Goal: Task Accomplishment & Management: Manage account settings

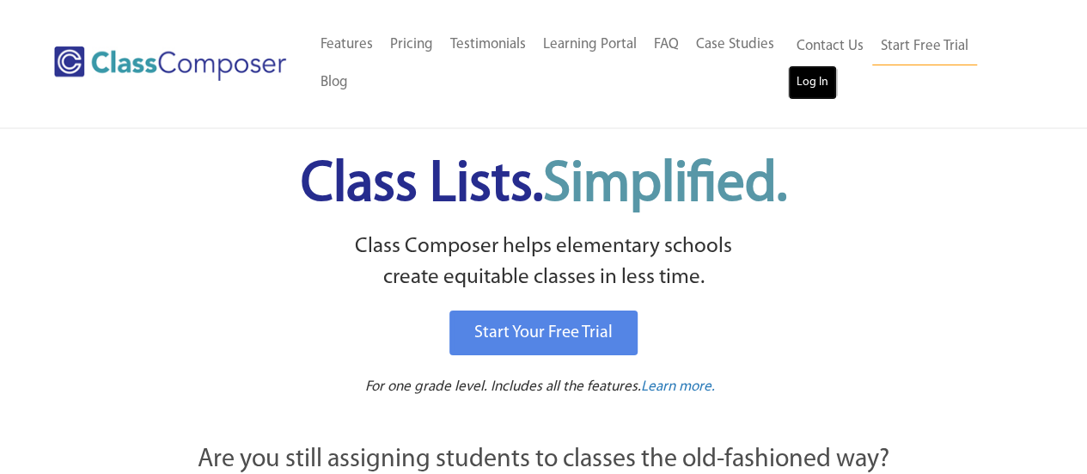
click at [824, 83] on link "Log In" at bounding box center [812, 82] width 49 height 34
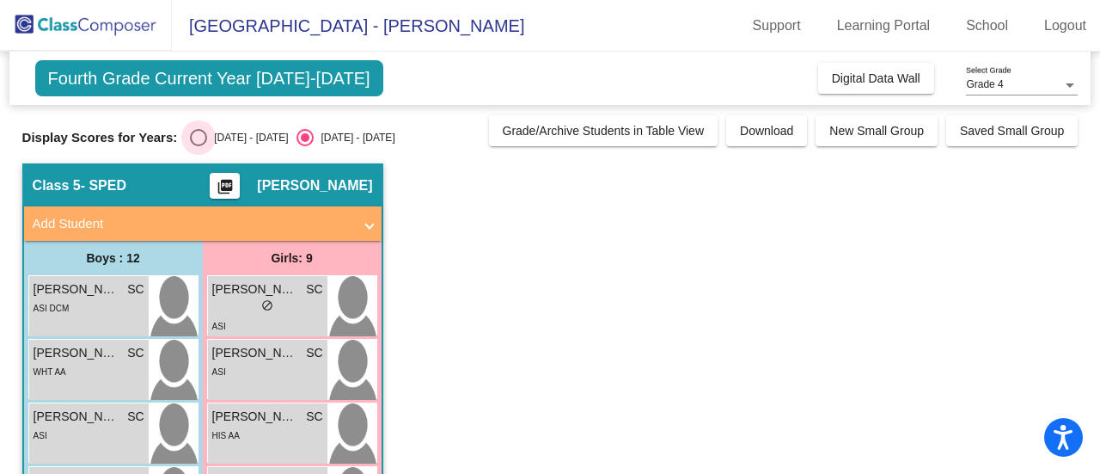
click at [199, 137] on div "Select an option" at bounding box center [198, 137] width 17 height 17
click at [199, 146] on input "[DATE] - [DATE]" at bounding box center [198, 146] width 1 height 1
radio input "true"
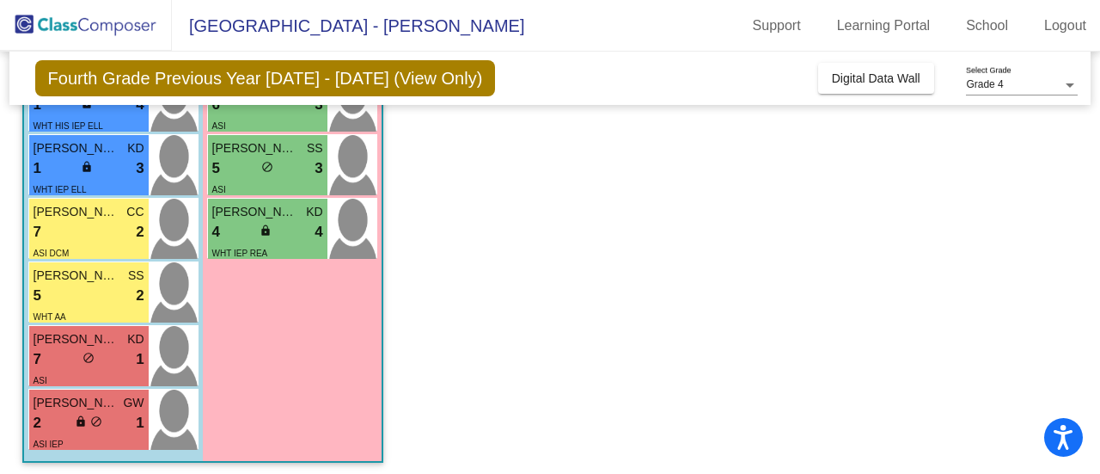
scroll to position [591, 0]
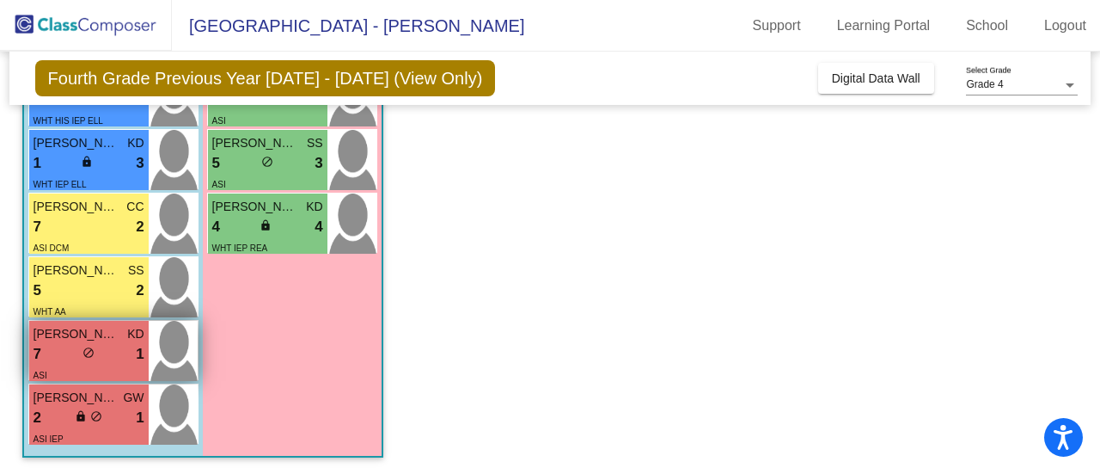
click at [57, 352] on div "7 lock do_not_disturb_alt 1" at bounding box center [89, 354] width 111 height 22
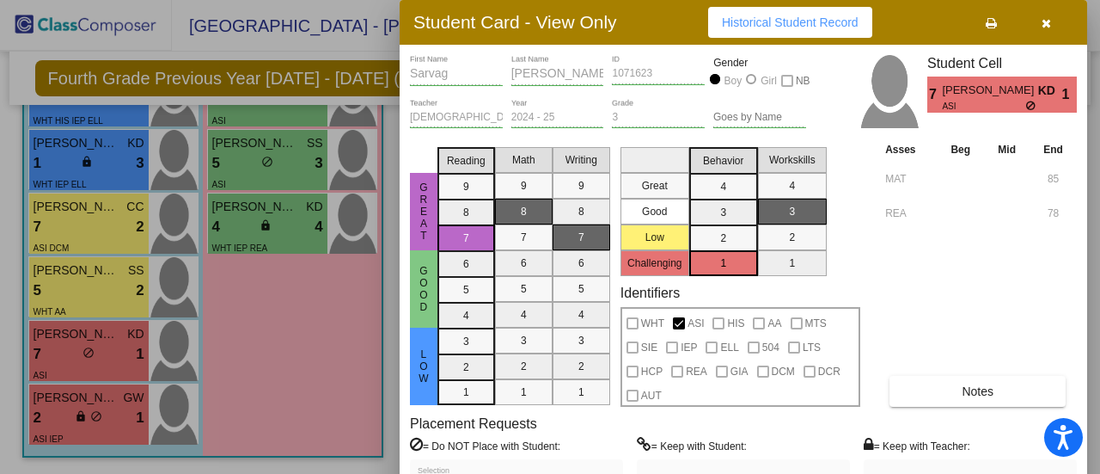
click at [66, 284] on div at bounding box center [550, 237] width 1100 height 474
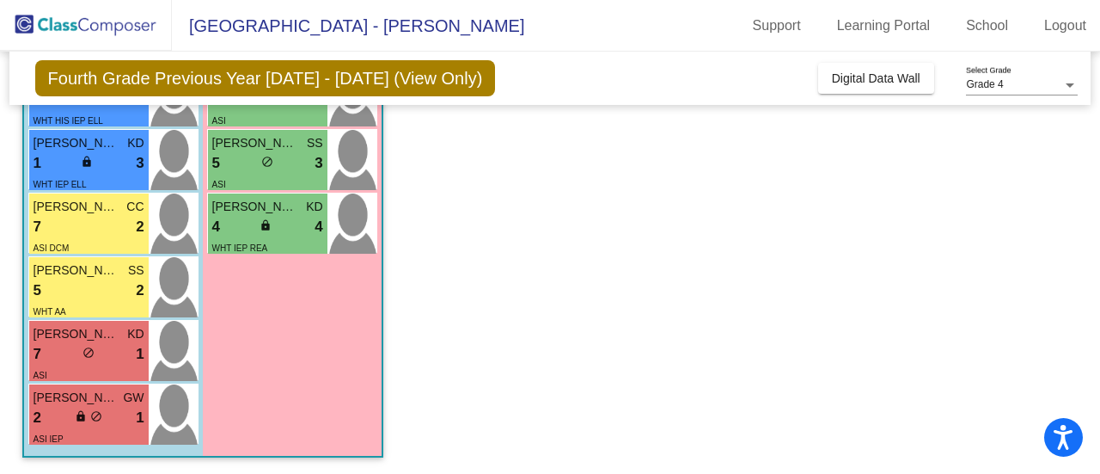
click at [66, 284] on div "5 lock do_not_disturb_alt 2" at bounding box center [89, 290] width 111 height 22
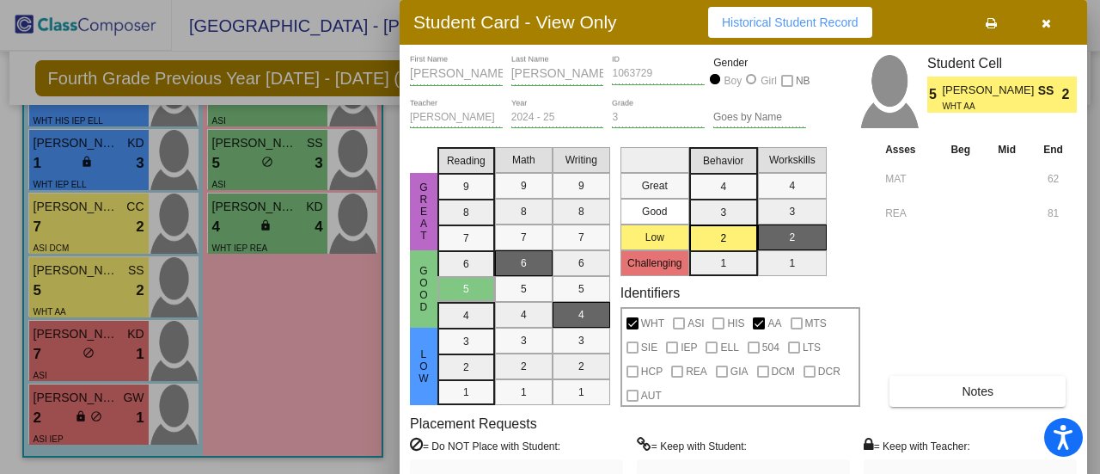
click at [84, 215] on div at bounding box center [550, 237] width 1100 height 474
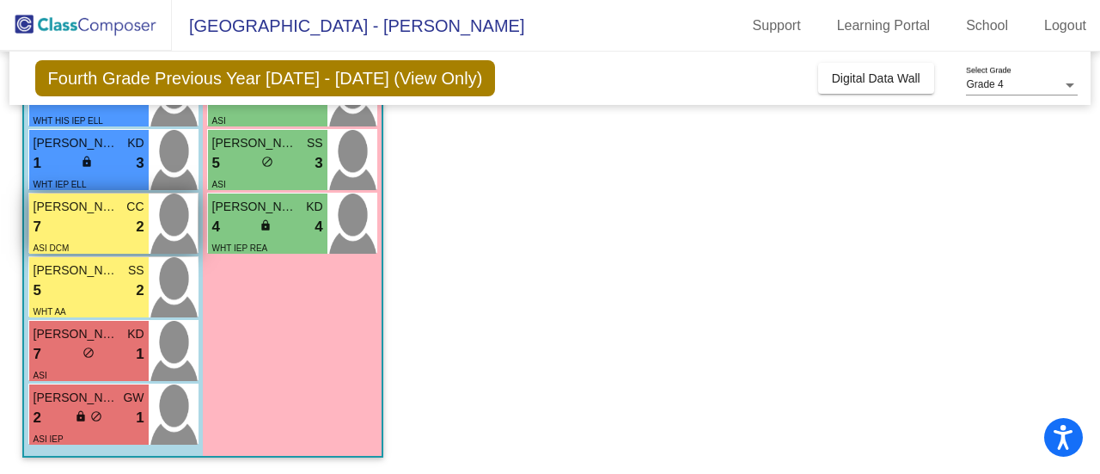
click at [84, 216] on div "7 lock do_not_disturb_alt 2" at bounding box center [89, 227] width 111 height 22
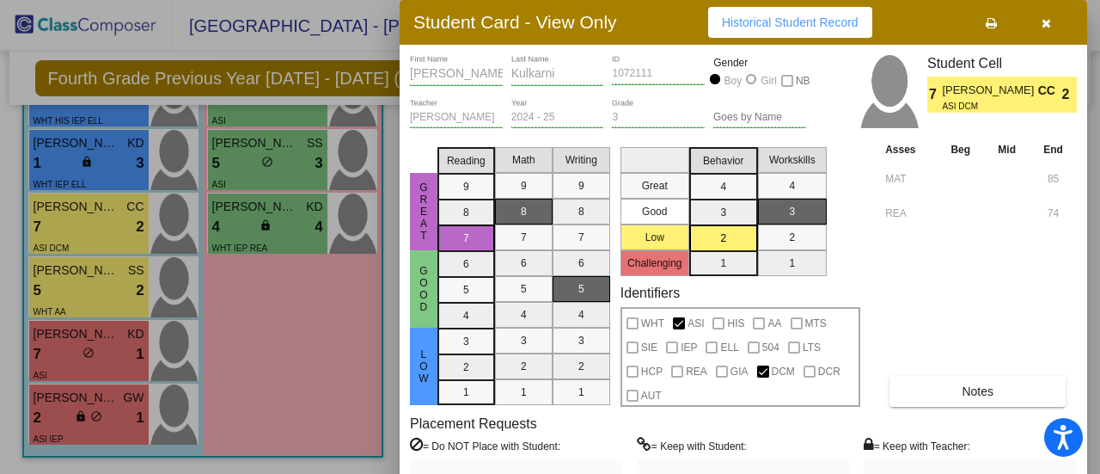
click at [260, 305] on div at bounding box center [550, 237] width 1100 height 474
